Goal: Use online tool/utility: Utilize a website feature to perform a specific function

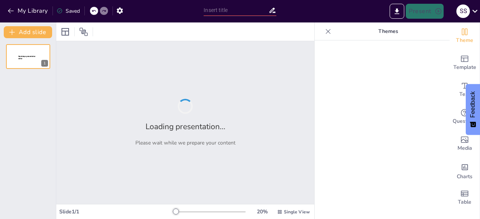
type input "Struktur dan Pendekatan dalam Penelitian: Pendahuluan hingga Metode"
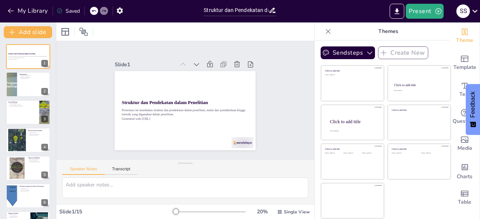
scroll to position [158, 0]
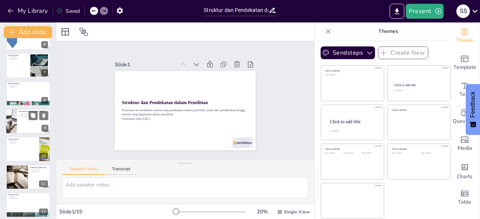
click at [18, 123] on div at bounding box center [28, 122] width 45 height 26
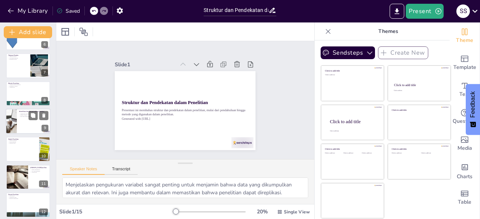
scroll to position [151, 0]
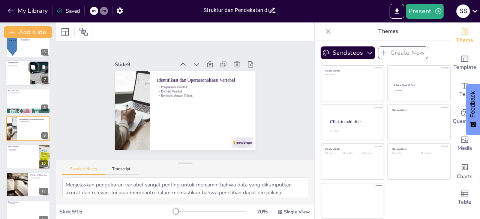
click at [39, 70] on div at bounding box center [39, 67] width 20 height 9
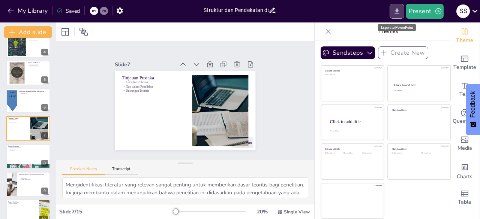
click at [398, 11] on icon "Export to PowerPoint" at bounding box center [397, 11] width 5 height 6
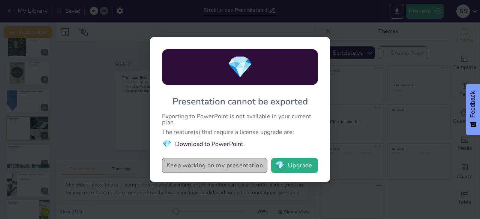
click at [226, 167] on button "Keep working on my presentation" at bounding box center [214, 165] width 105 height 15
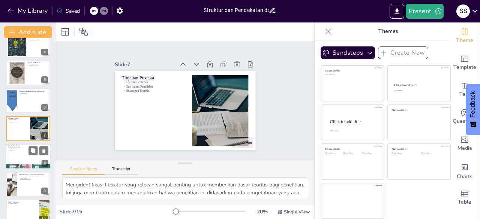
click at [30, 157] on div at bounding box center [28, 157] width 45 height 26
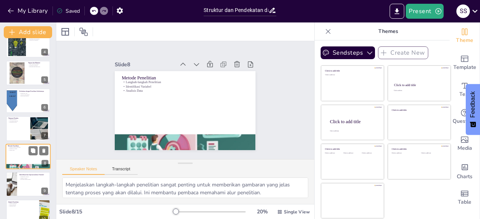
scroll to position [123, 0]
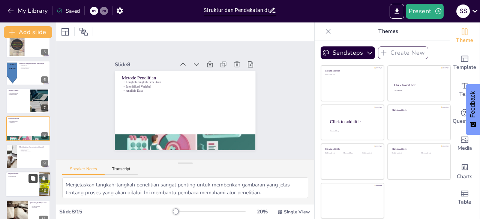
click at [35, 176] on button at bounding box center [33, 178] width 9 height 9
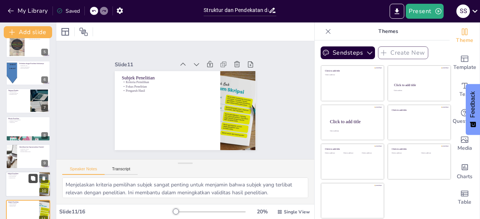
scroll to position [207, 0]
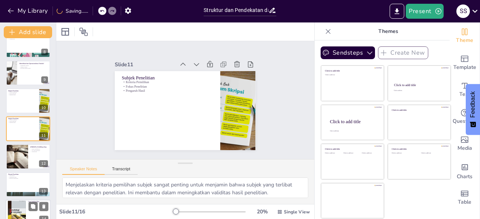
click at [22, 214] on div at bounding box center [17, 212] width 18 height 27
type textarea "Menjelaskan teknik analisis data sangat penting untuk memberikan gambaran tenta…"
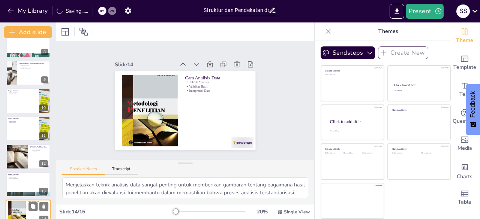
scroll to position [274, 0]
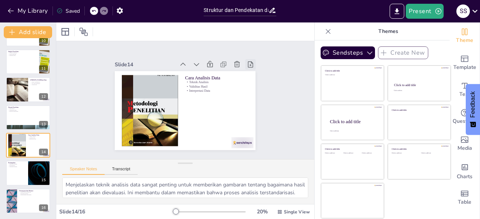
click at [252, 112] on icon at bounding box center [257, 117] width 11 height 11
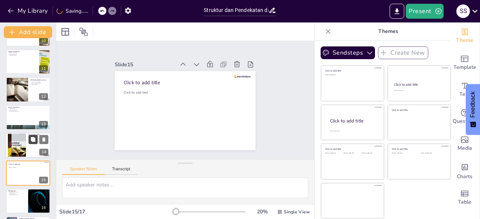
click at [33, 144] on button at bounding box center [33, 139] width 9 height 9
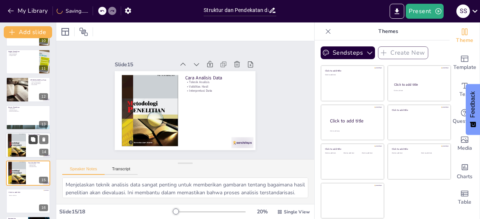
scroll to position [318, 0]
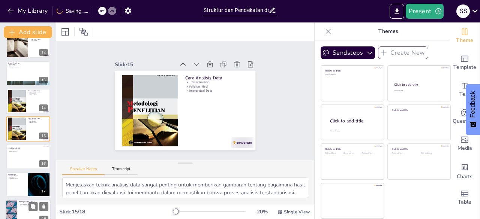
click at [38, 210] on div at bounding box center [39, 207] width 20 height 9
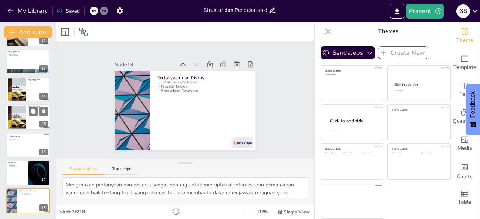
click at [20, 115] on div at bounding box center [17, 117] width 18 height 27
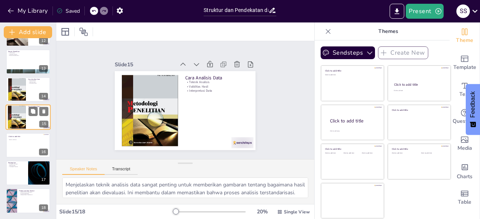
scroll to position [318, 0]
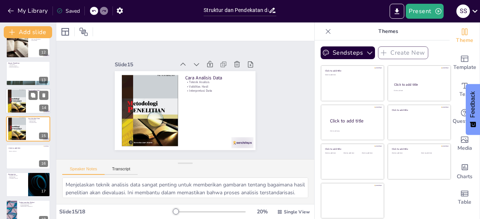
click at [23, 104] on div at bounding box center [17, 101] width 18 height 27
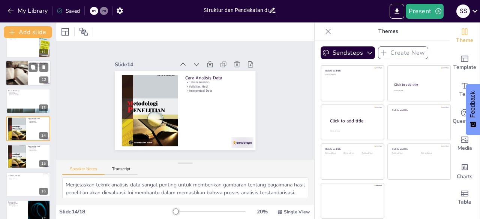
click at [24, 71] on div at bounding box center [16, 73] width 45 height 26
type textarea "Menjelaskan teknik pengumpulan data sangat penting untuk memberikan gambaran ya…"
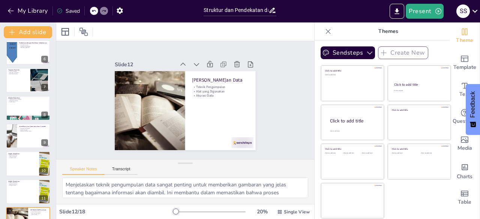
scroll to position [130, 0]
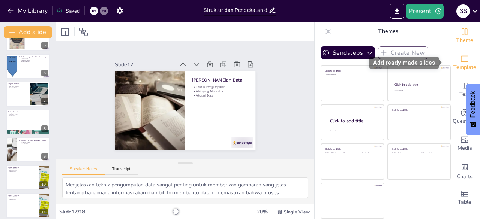
click at [461, 58] on icon "Add ready made slides" at bounding box center [464, 58] width 9 height 9
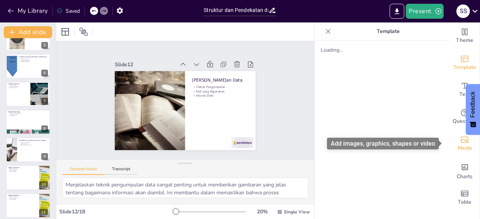
click at [461, 141] on icon "Add images, graphics, shapes or video" at bounding box center [464, 139] width 9 height 9
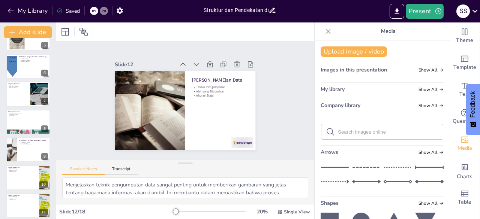
click at [350, 108] on div "Company library Show All" at bounding box center [382, 107] width 123 height 10
click at [350, 53] on button "Upload image / video" at bounding box center [354, 52] width 66 height 11
